Goal: Go to known website: Access a specific website the user already knows

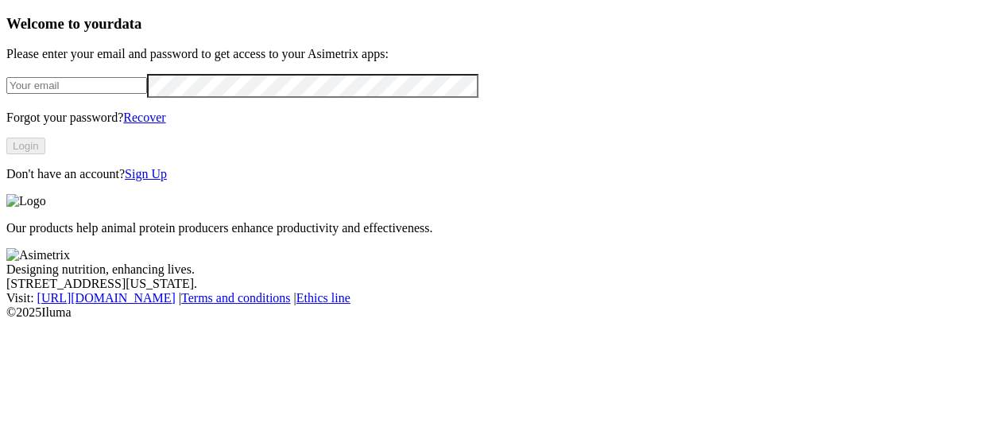
click at [147, 94] on input "email" at bounding box center [76, 85] width 141 height 17
type input "[PERSON_NAME][EMAIL_ADDRESS][PERSON_NAME][DOMAIN_NAME]"
click input "submit" at bounding box center [0, 0] width 0 height 0
